Goal: Transaction & Acquisition: Purchase product/service

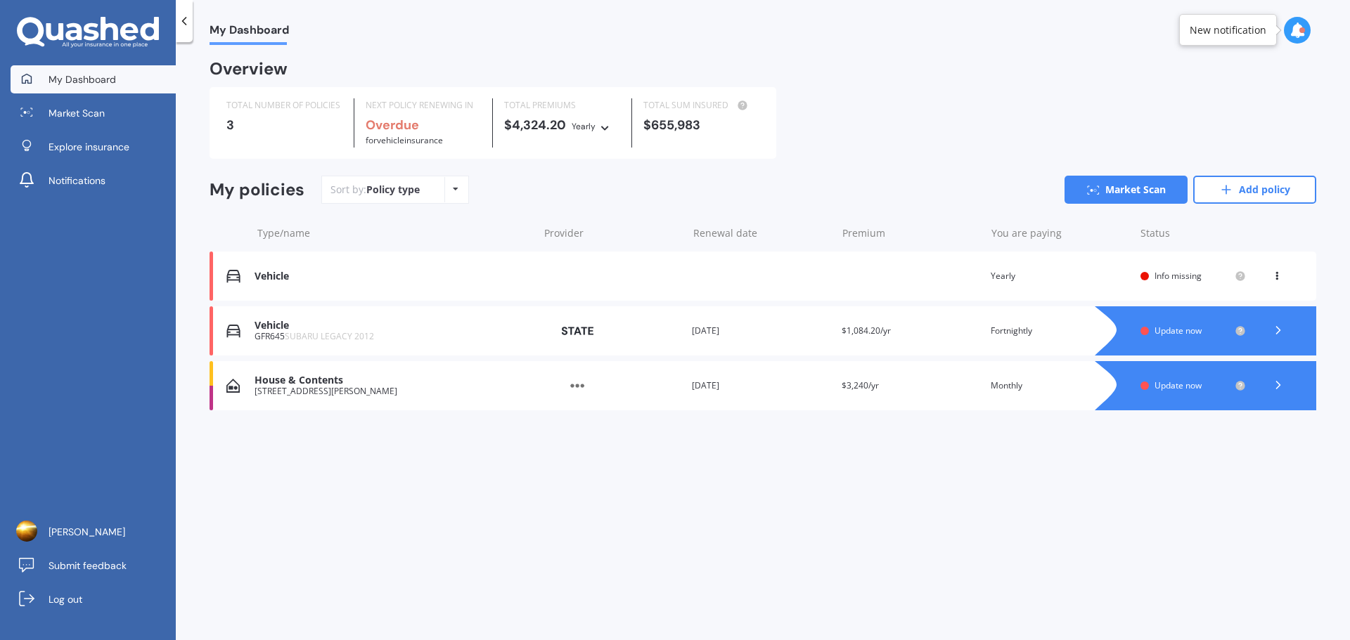
click at [350, 278] on div "Vehicle" at bounding box center [392, 277] width 276 height 12
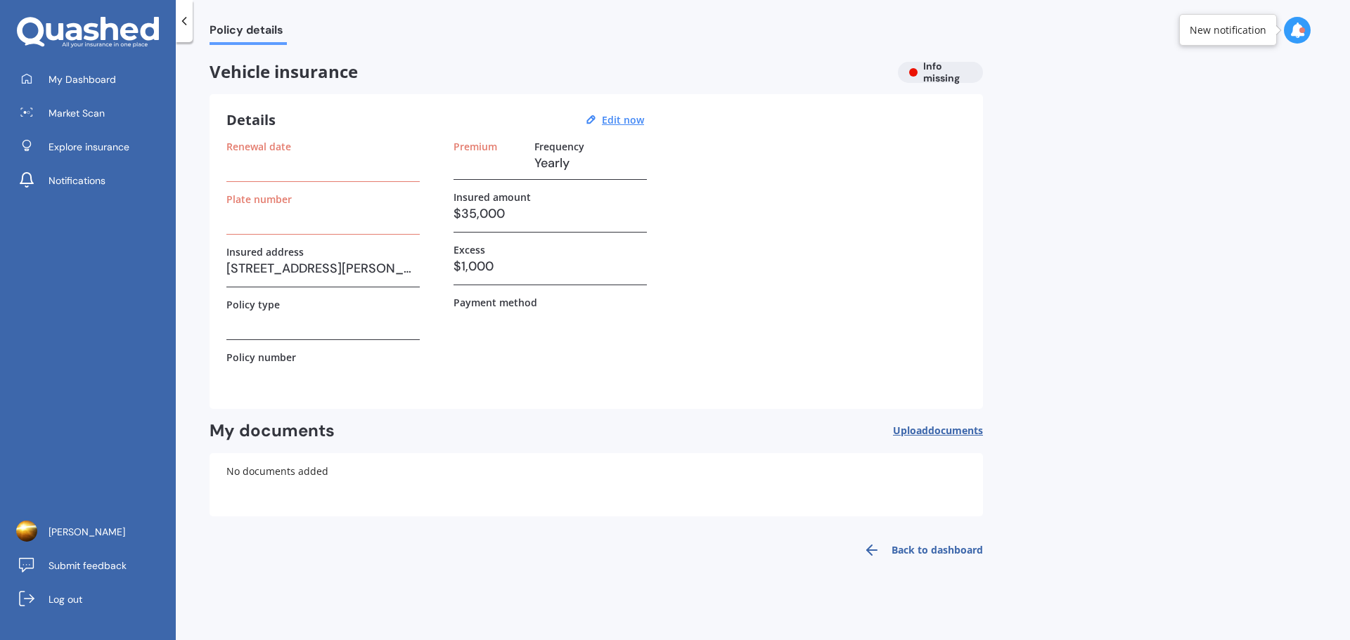
click at [910, 553] on link "Back to dashboard" at bounding box center [919, 551] width 128 height 34
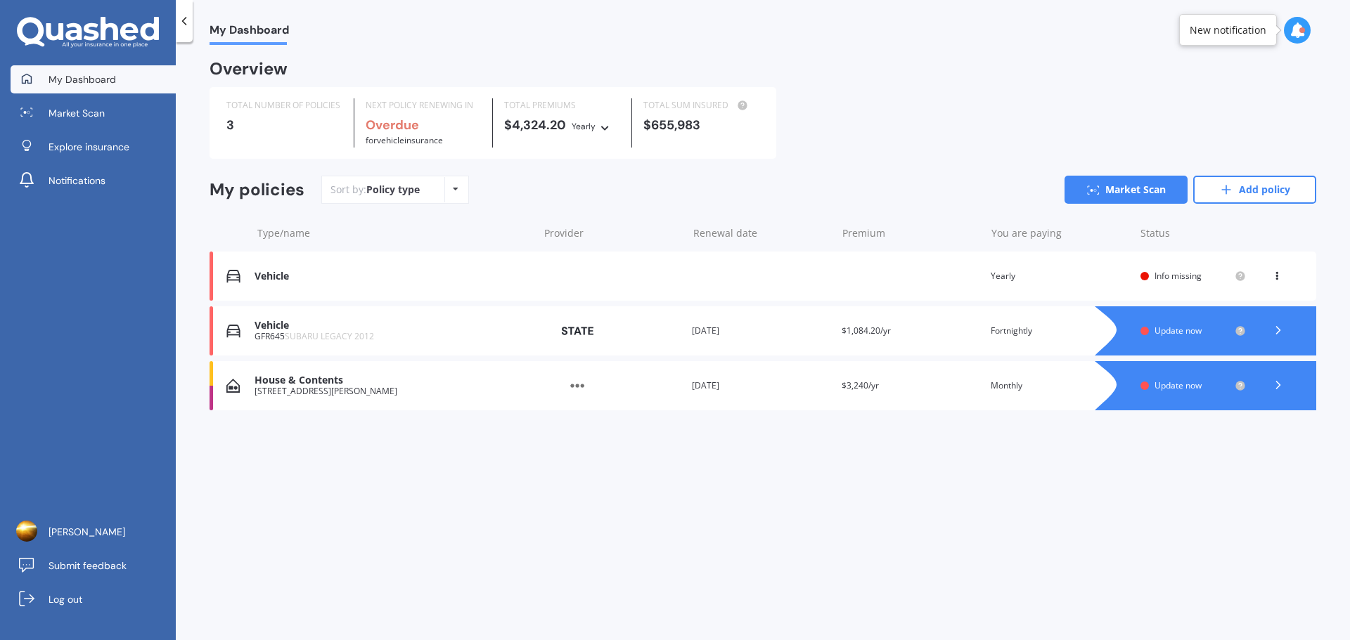
click at [1282, 331] on icon at bounding box center [1278, 330] width 14 height 14
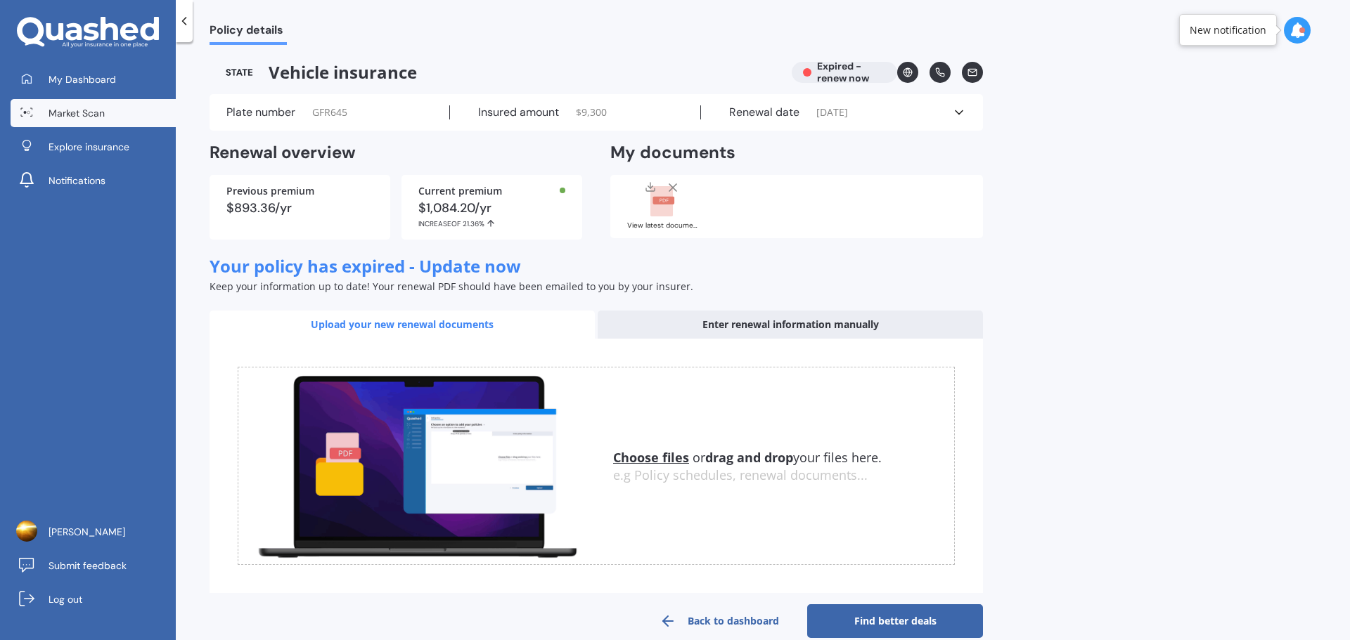
click at [86, 117] on span "Market Scan" at bounding box center [77, 113] width 56 height 14
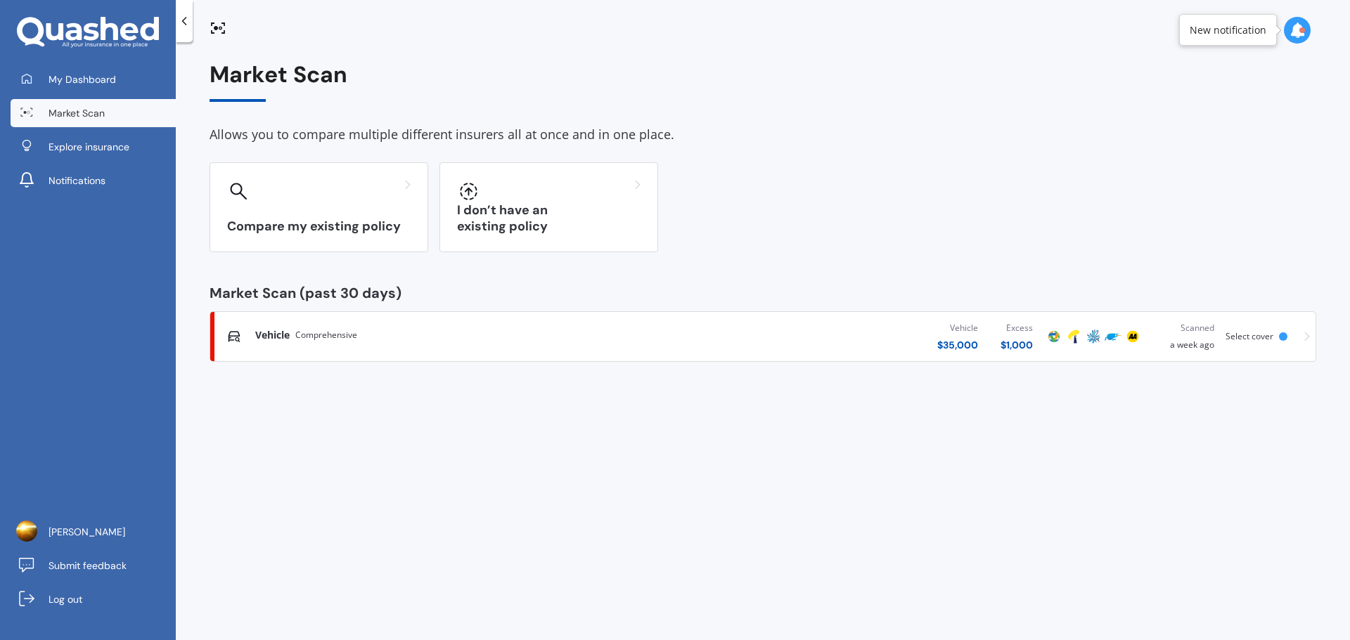
click at [373, 337] on div "Vehicle Comprehensive" at bounding box center [445, 335] width 380 height 14
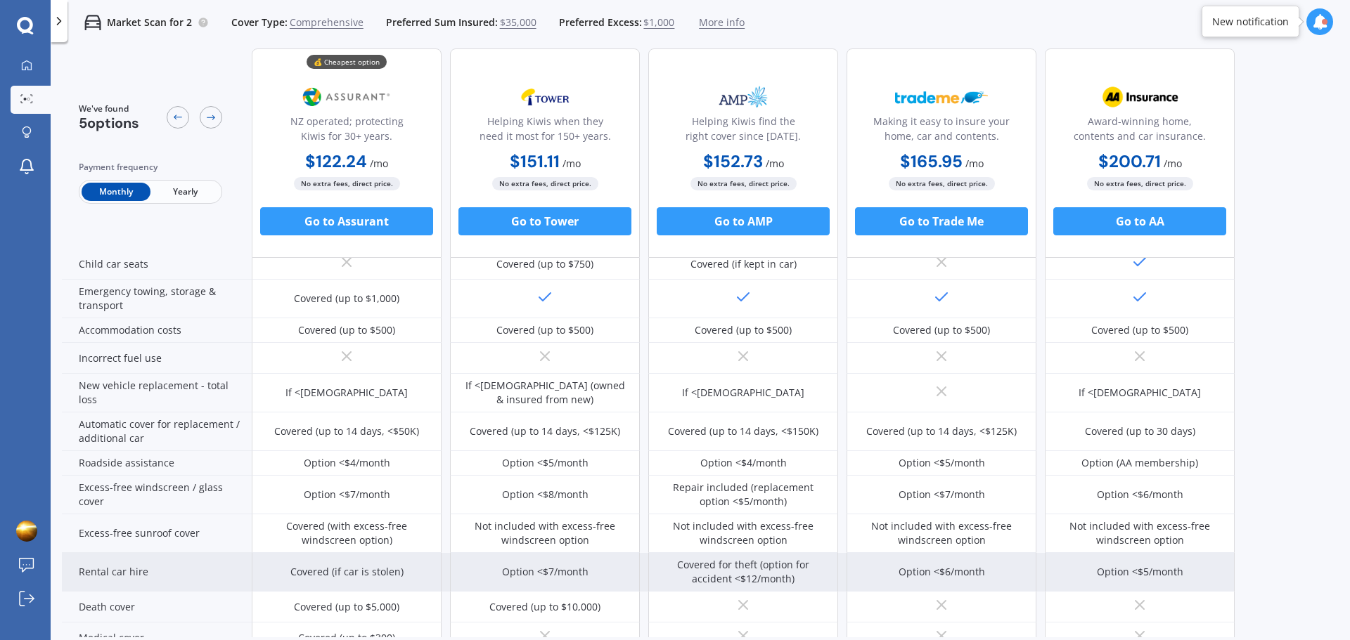
scroll to position [351, 0]
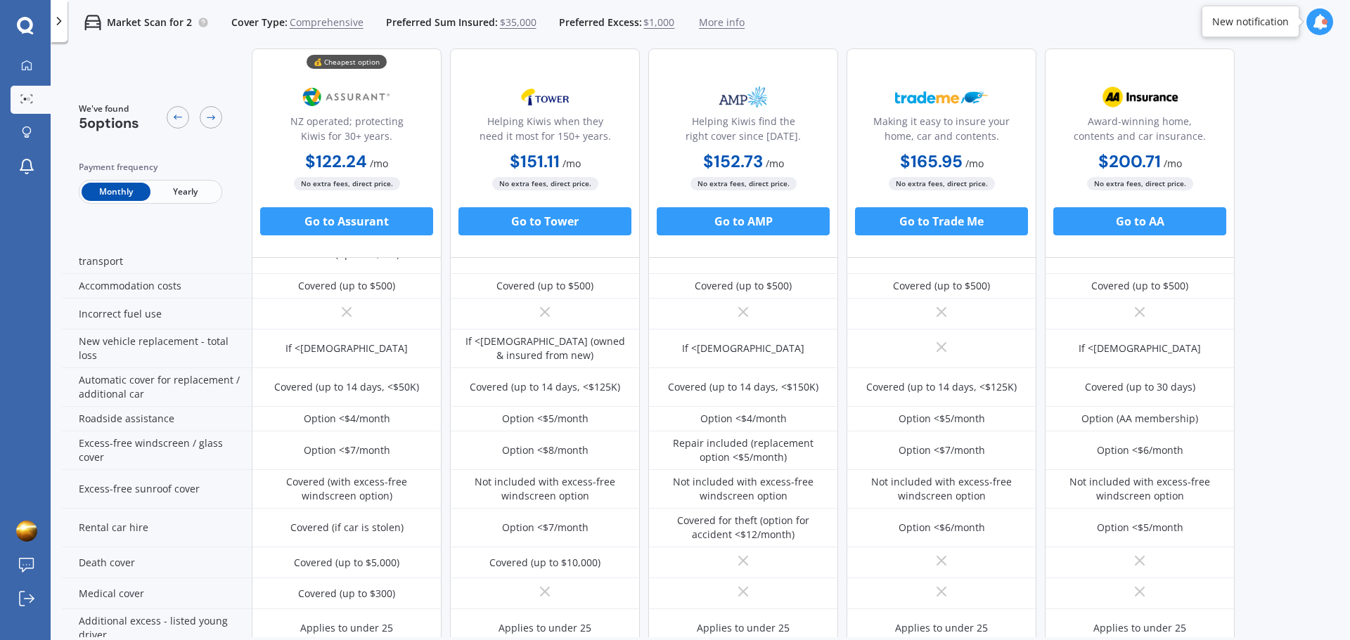
click at [169, 193] on span "Yearly" at bounding box center [184, 192] width 69 height 18
click at [125, 194] on span "Monthly" at bounding box center [116, 192] width 69 height 18
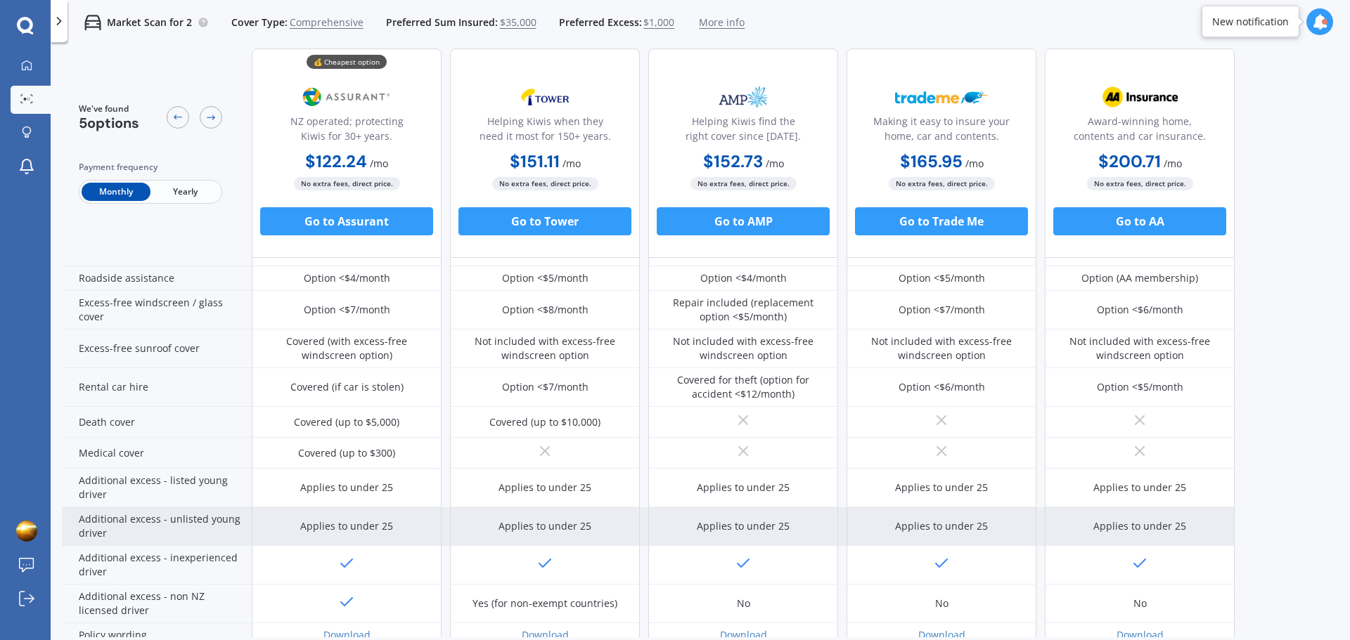
scroll to position [562, 0]
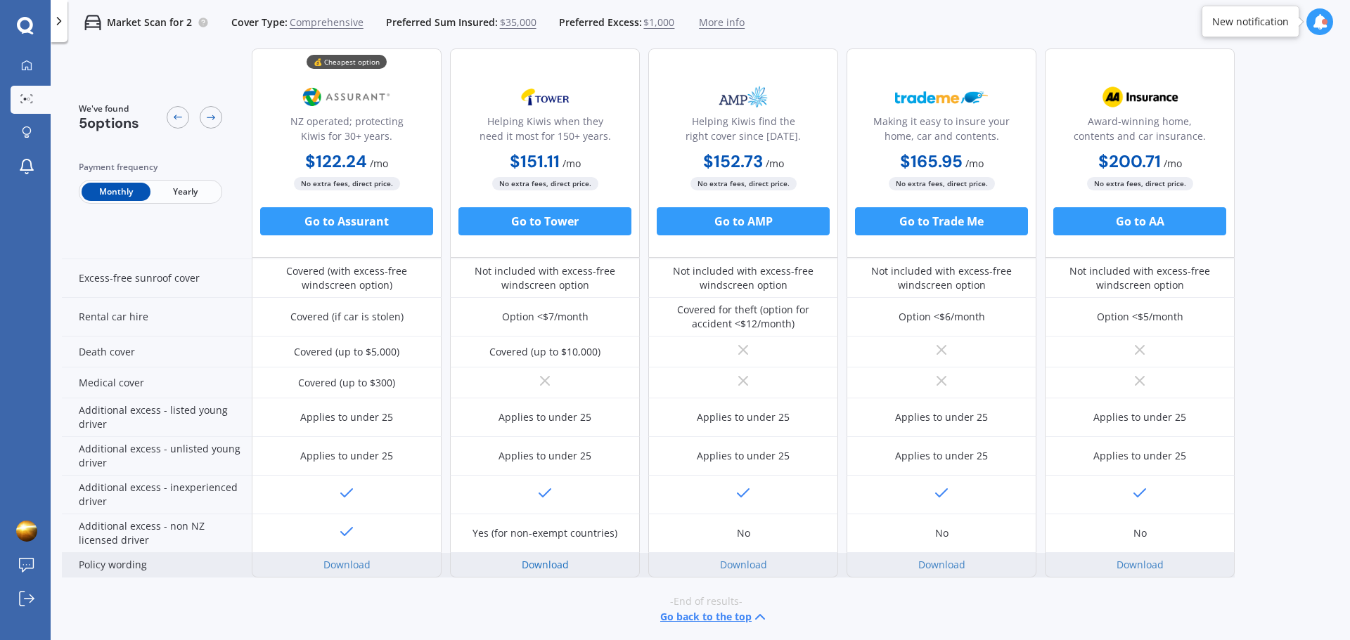
click at [553, 565] on link "Download" at bounding box center [545, 564] width 47 height 13
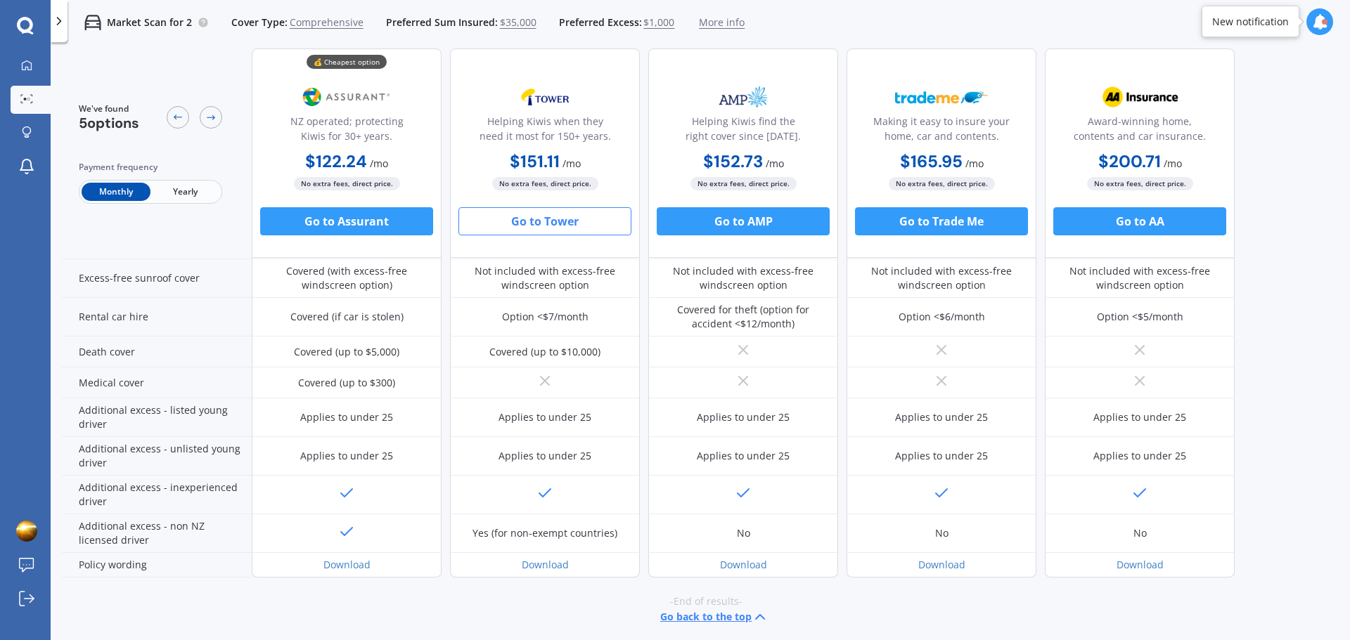
click at [538, 221] on button "Go to Tower" at bounding box center [544, 221] width 173 height 28
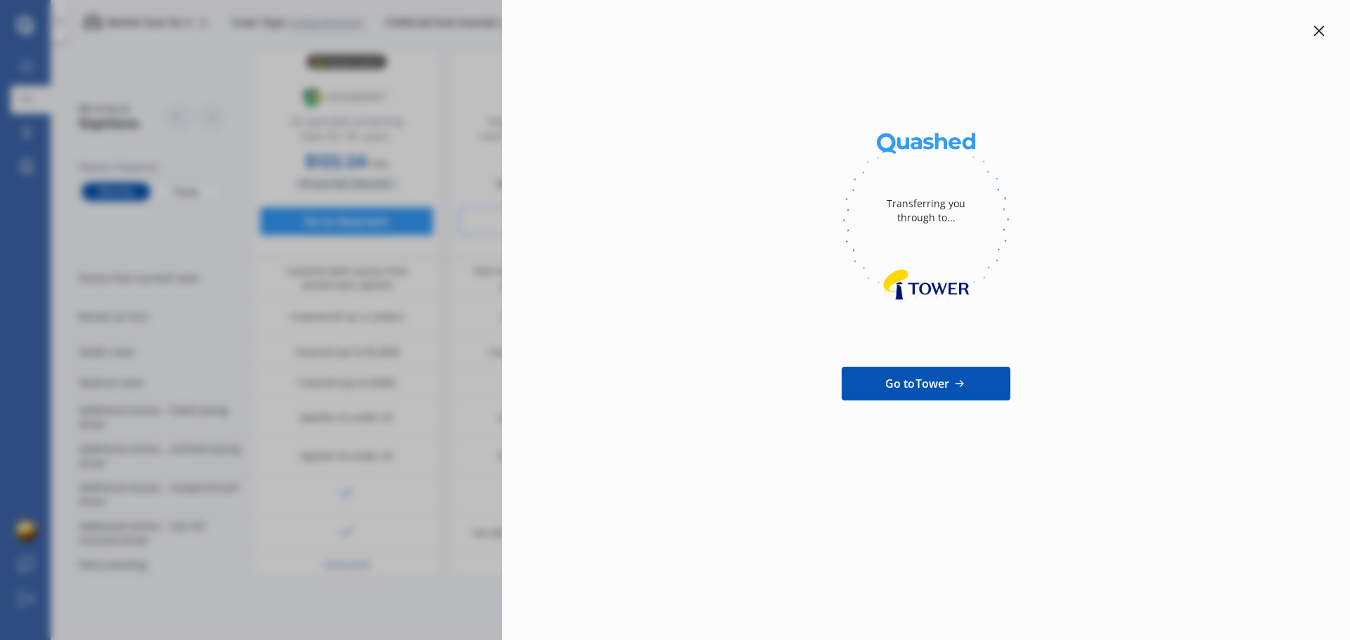
click at [920, 368] on link "Go to Tower" at bounding box center [925, 384] width 169 height 34
